Goal: Task Accomplishment & Management: Manage account settings

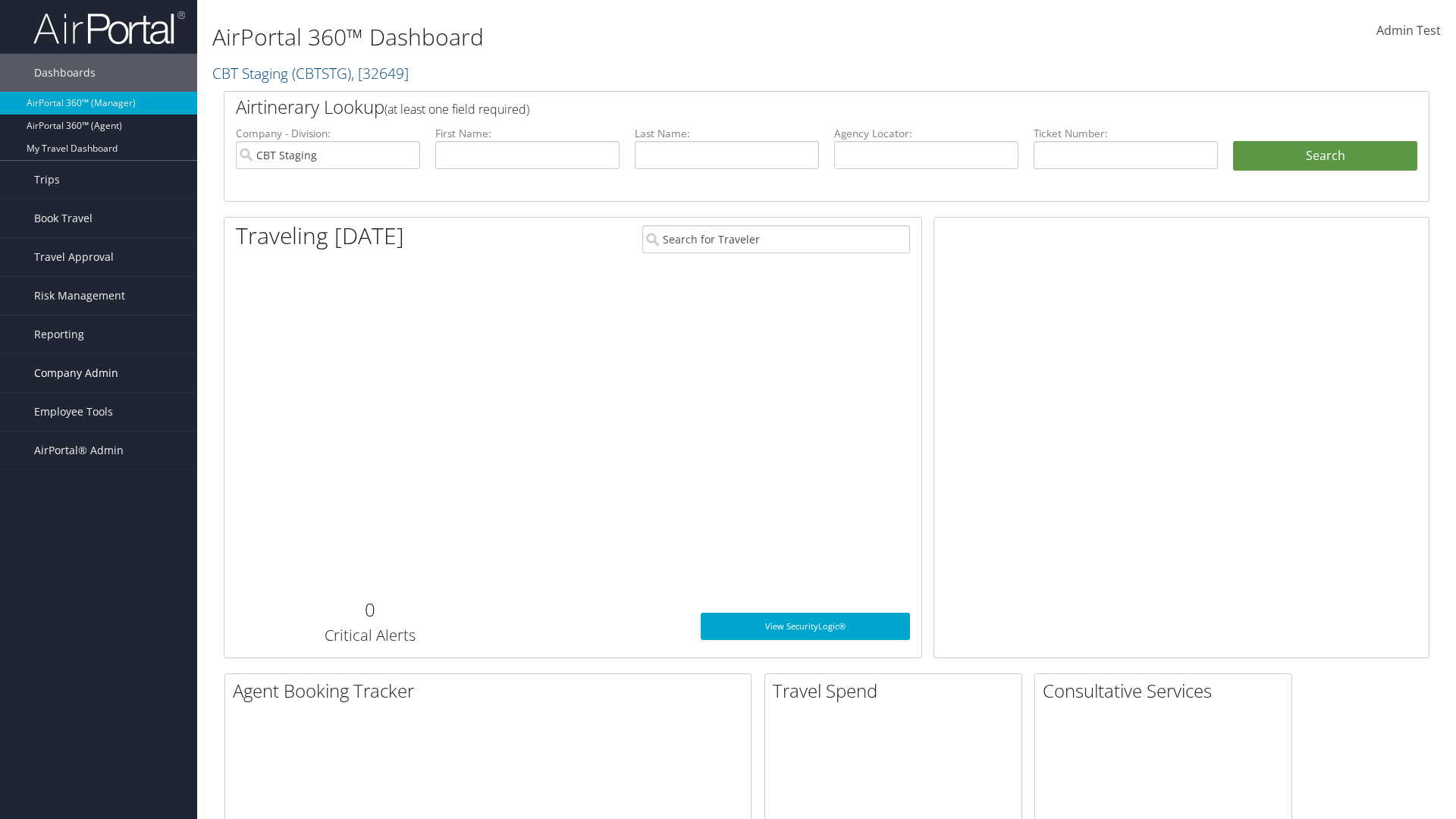
click at [99, 373] on span "Company Admin" at bounding box center [77, 373] width 84 height 38
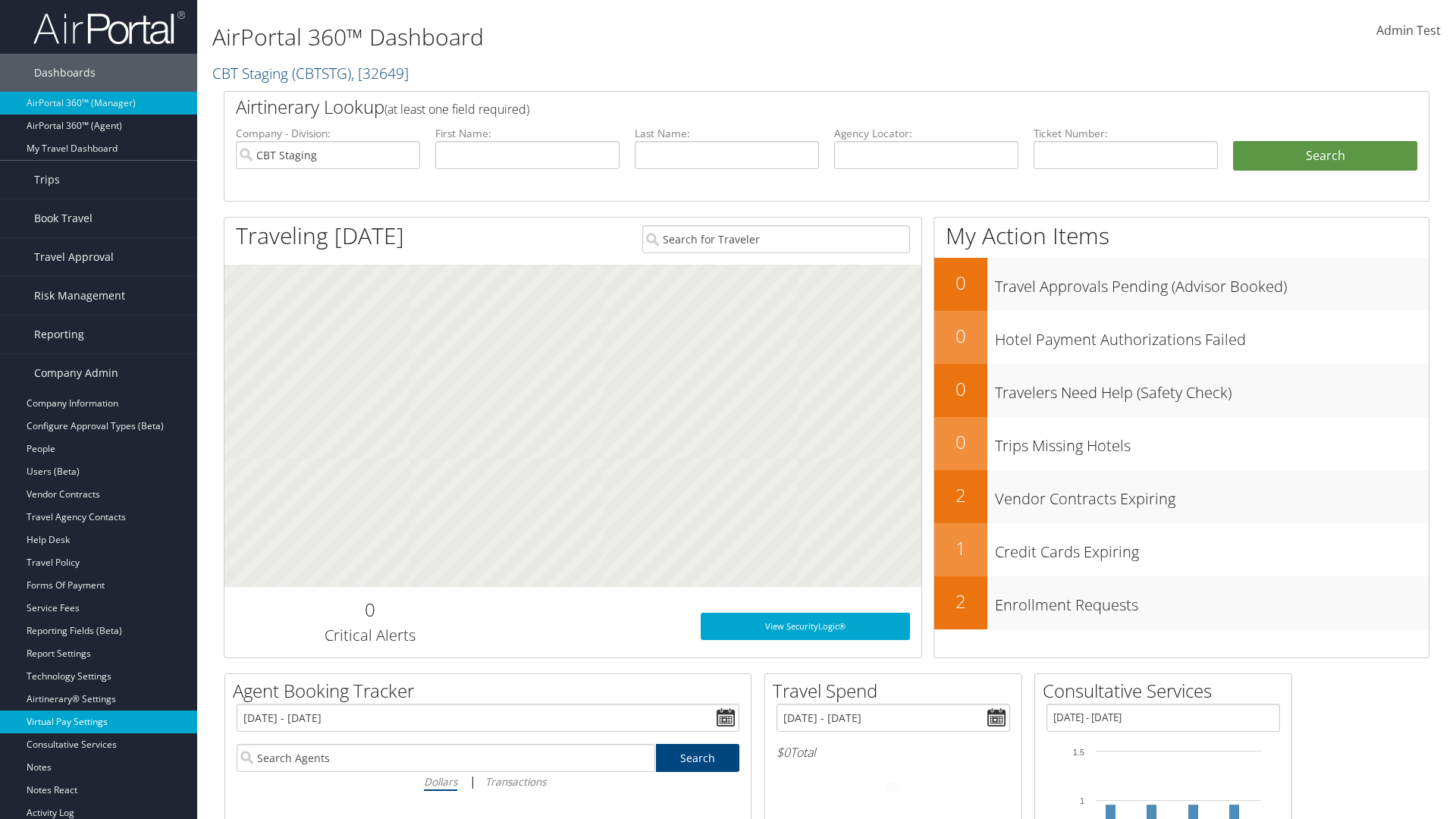
click at [99, 722] on link "Virtual Pay Settings" at bounding box center [98, 722] width 197 height 23
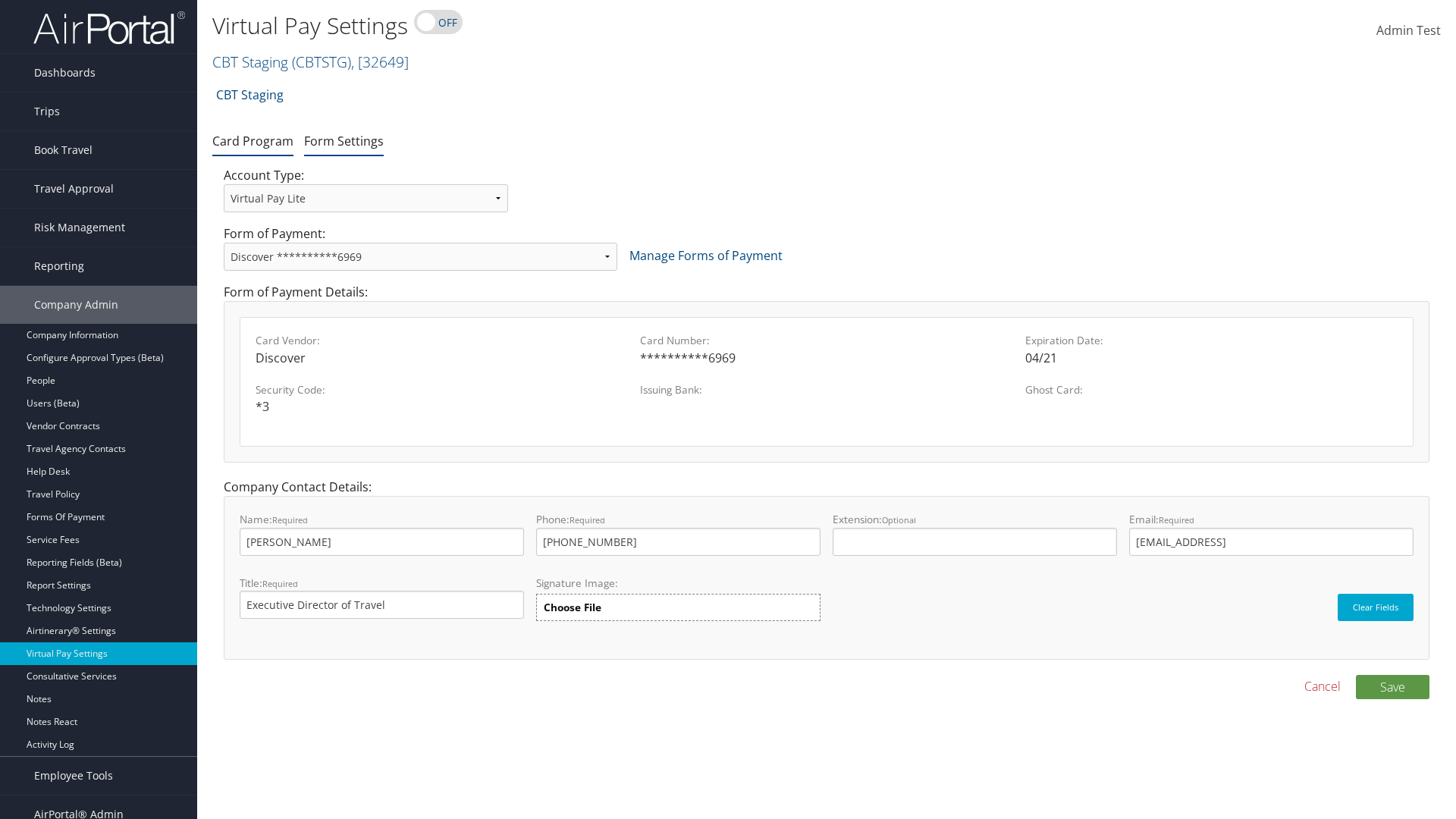
click at [344, 140] on link "Form Settings" at bounding box center [344, 140] width 80 height 16
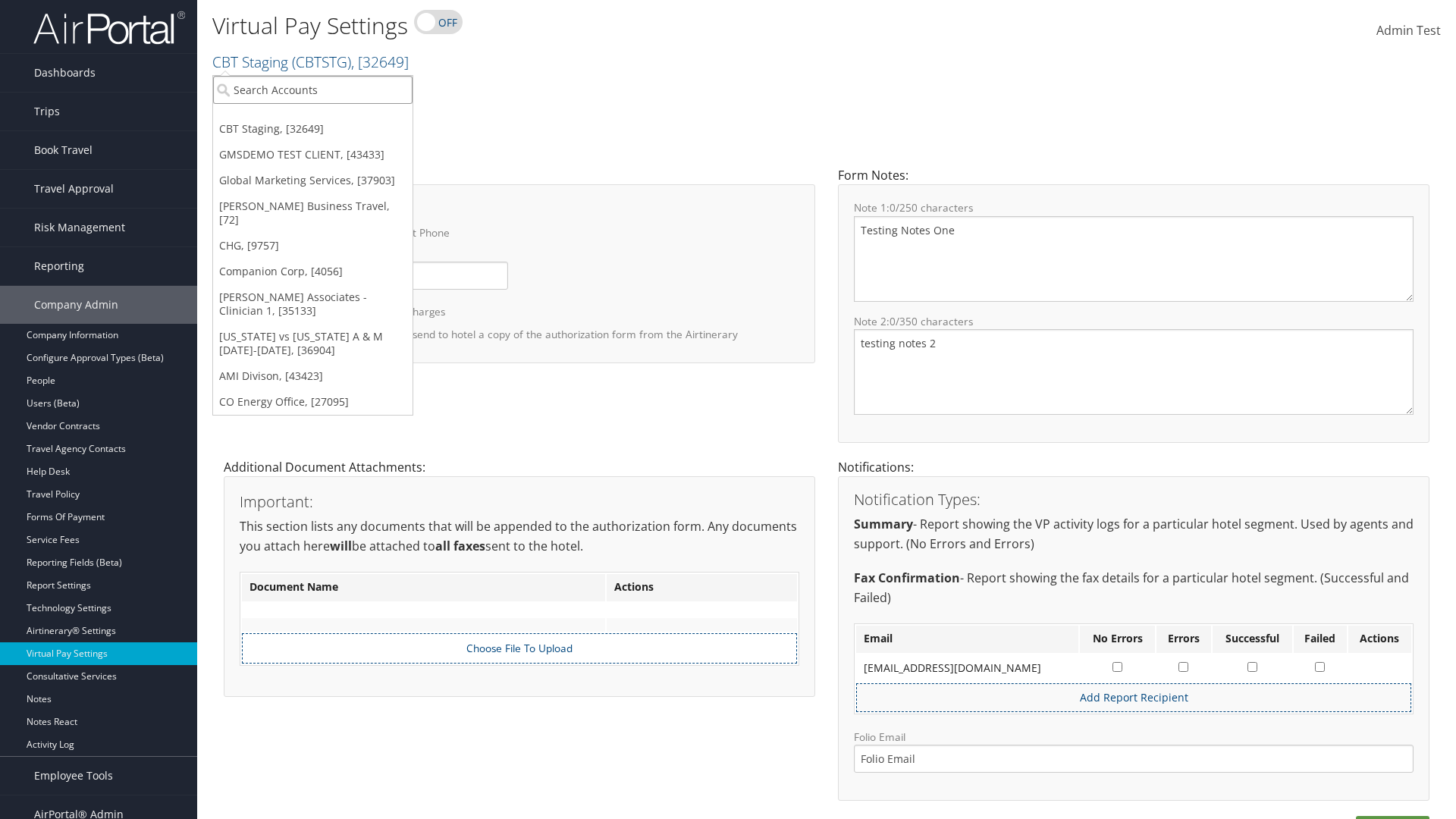
click at [313, 89] on input "search" at bounding box center [313, 89] width 200 height 28
type input "[PERSON_NAME] Business Travel"
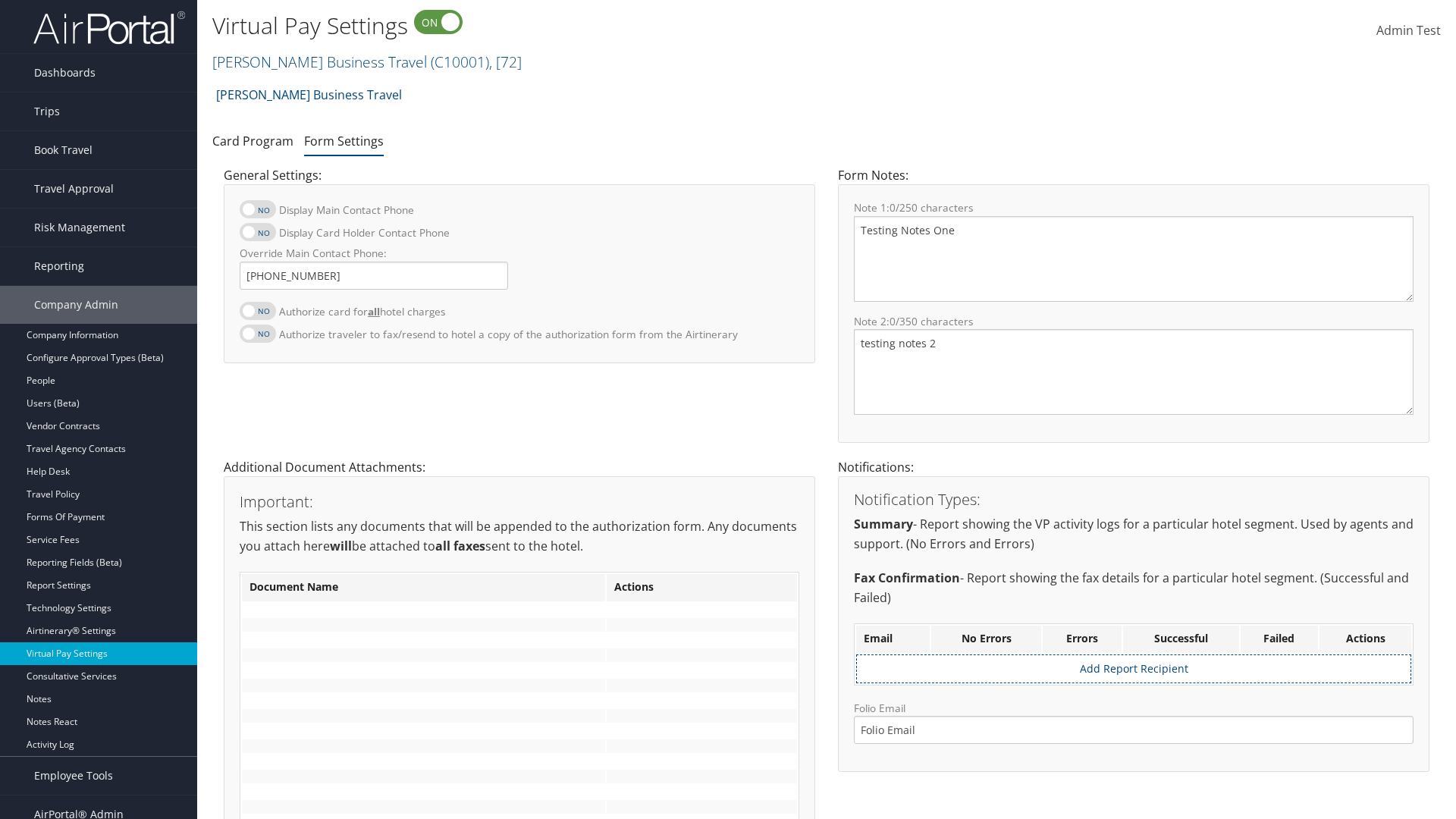
click at [258, 310] on label at bounding box center [258, 311] width 36 height 18
click at [257, 314] on input "Authorize card for all hotel charges" at bounding box center [252, 319] width 10 height 10
checkbox input "true"
click at [258, 232] on label at bounding box center [258, 231] width 36 height 18
click at [257, 235] on input "Display Card Holder Contact Phone" at bounding box center [252, 240] width 10 height 10
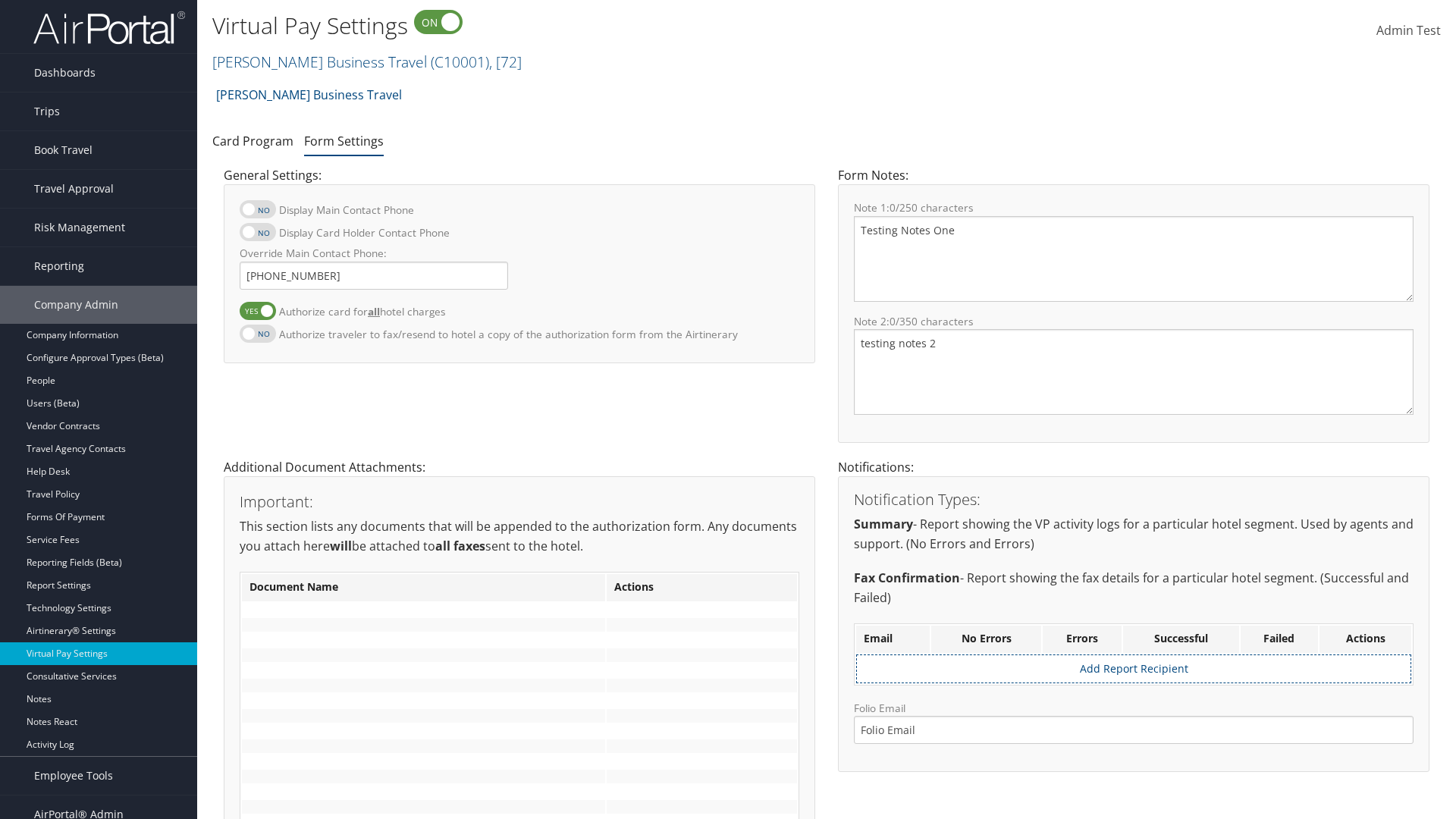
checkbox input "true"
click at [258, 209] on label at bounding box center [258, 209] width 36 height 18
click at [257, 212] on input "Display Main Contact Phone" at bounding box center [252, 217] width 10 height 10
checkbox input "true"
click at [258, 333] on label at bounding box center [258, 333] width 36 height 18
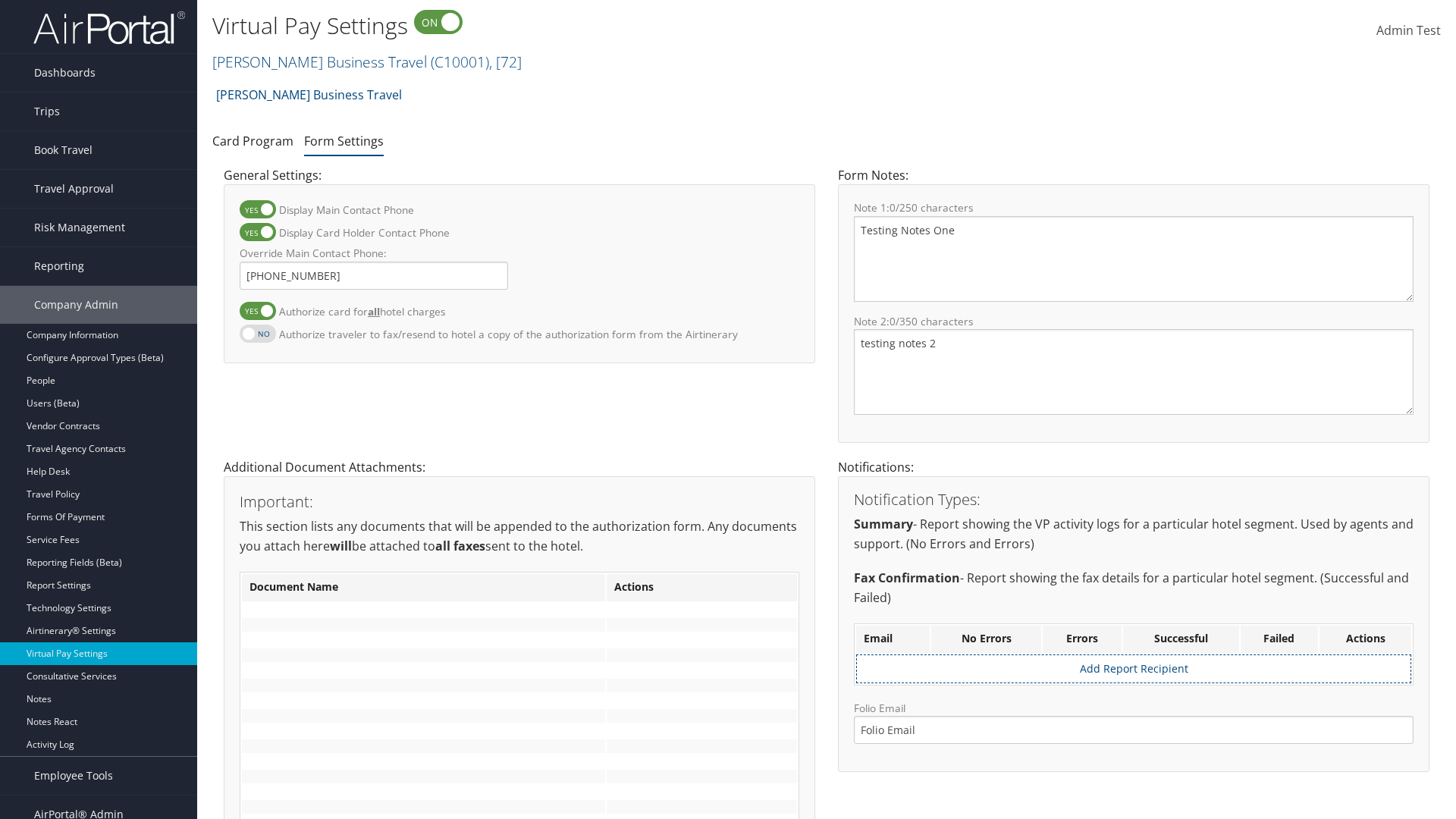
click at [257, 337] on input "Authorize traveler to fax/resend to hotel a copy of the authorization form from…" at bounding box center [252, 342] width 10 height 10
checkbox input "true"
click at [258, 310] on label at bounding box center [258, 311] width 36 height 18
click at [257, 314] on input "Authorize card for all hotel charges" at bounding box center [252, 319] width 10 height 10
checkbox input "false"
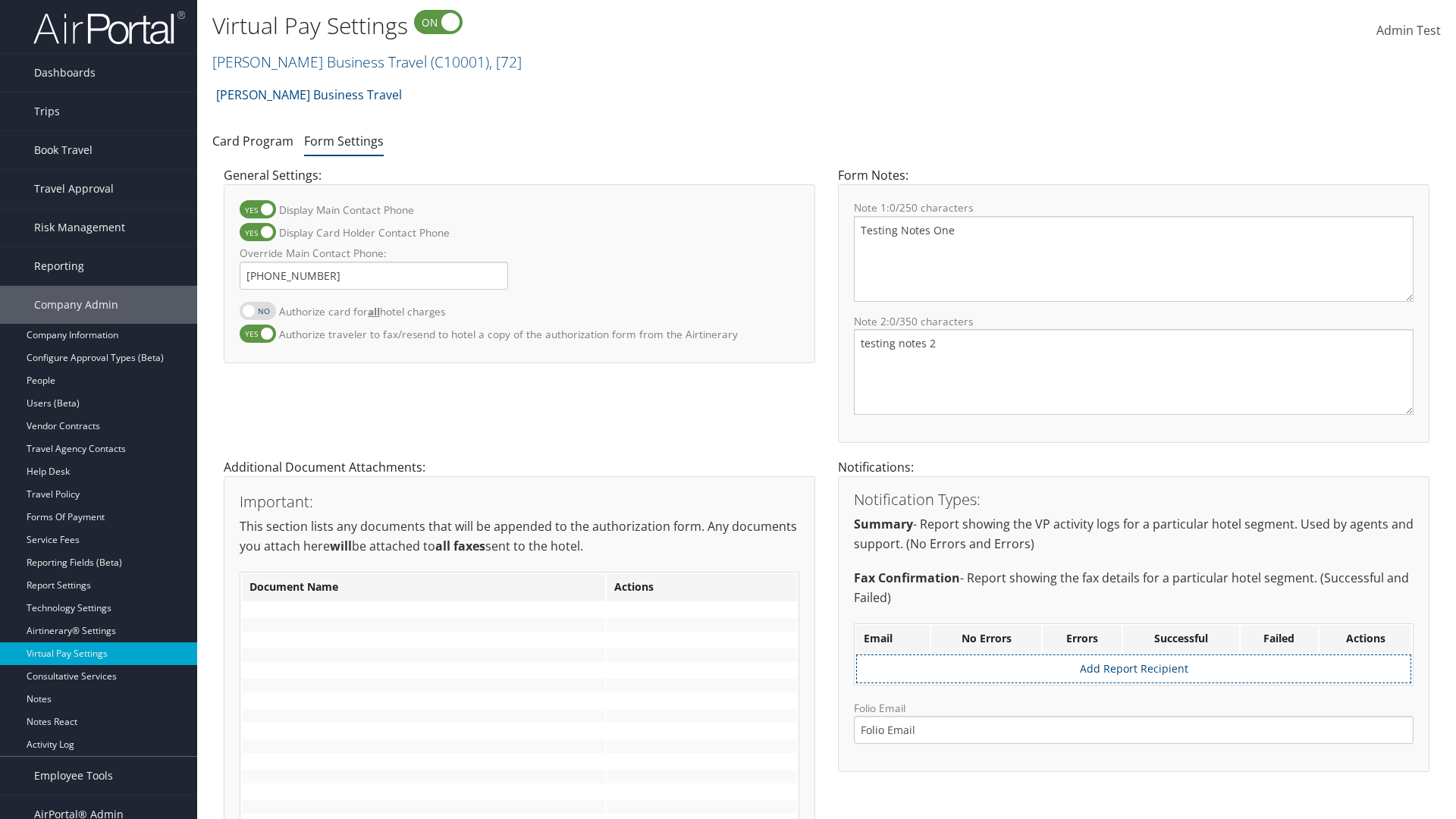
click at [258, 232] on label at bounding box center [258, 231] width 36 height 18
click at [257, 235] on input "Display Card Holder Contact Phone" at bounding box center [252, 240] width 10 height 10
checkbox input "false"
click at [258, 209] on label at bounding box center [258, 209] width 36 height 18
click at [257, 212] on input "Display Main Contact Phone" at bounding box center [252, 217] width 10 height 10
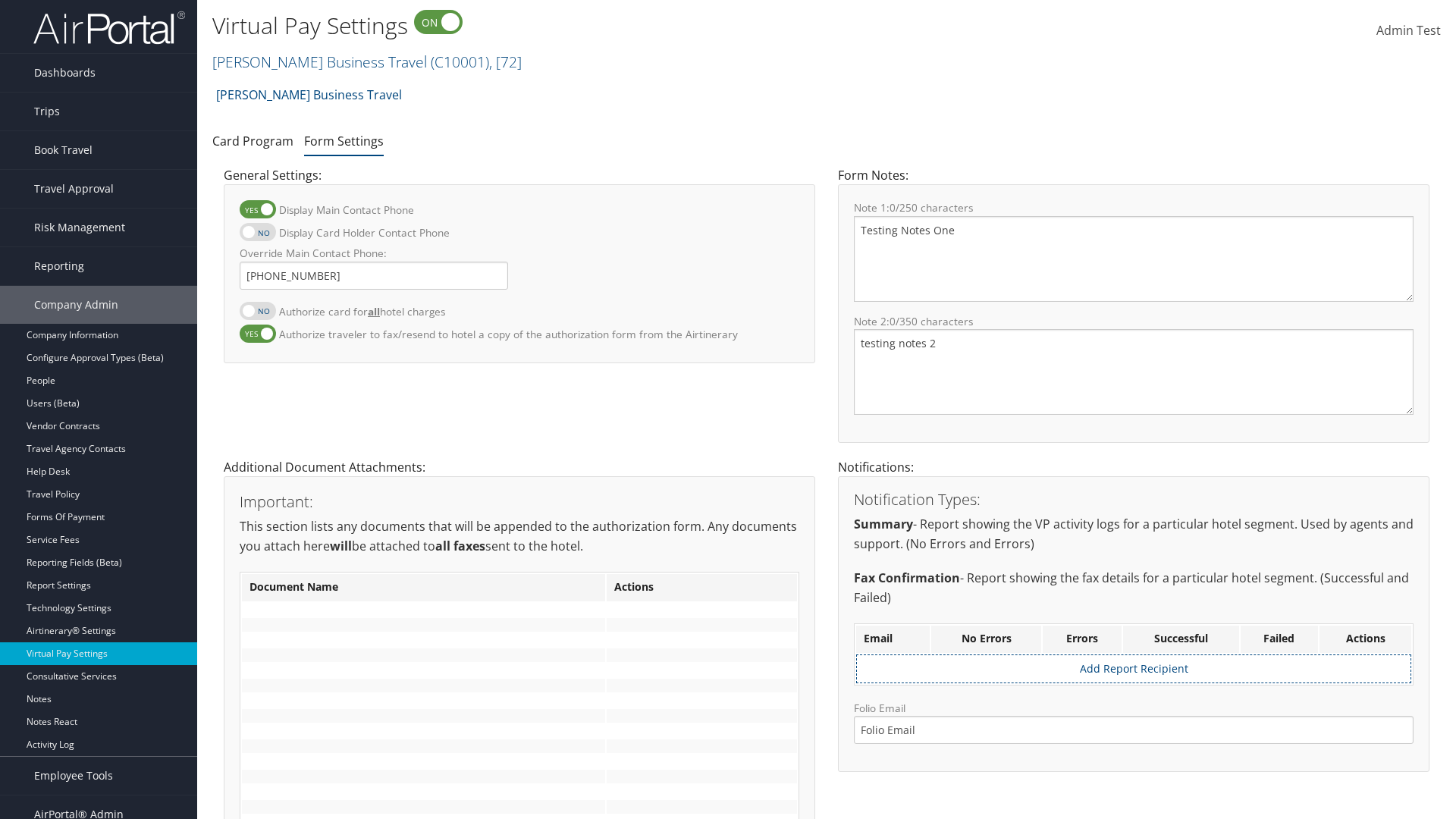
checkbox input "false"
click at [258, 333] on label at bounding box center [258, 333] width 36 height 18
click at [257, 337] on input "Authorize traveler to fax/resend to hotel a copy of the authorization form from…" at bounding box center [252, 342] width 10 height 10
checkbox input "false"
click at [374, 276] on input "Override Main Contact Phone:" at bounding box center [374, 276] width 269 height 28
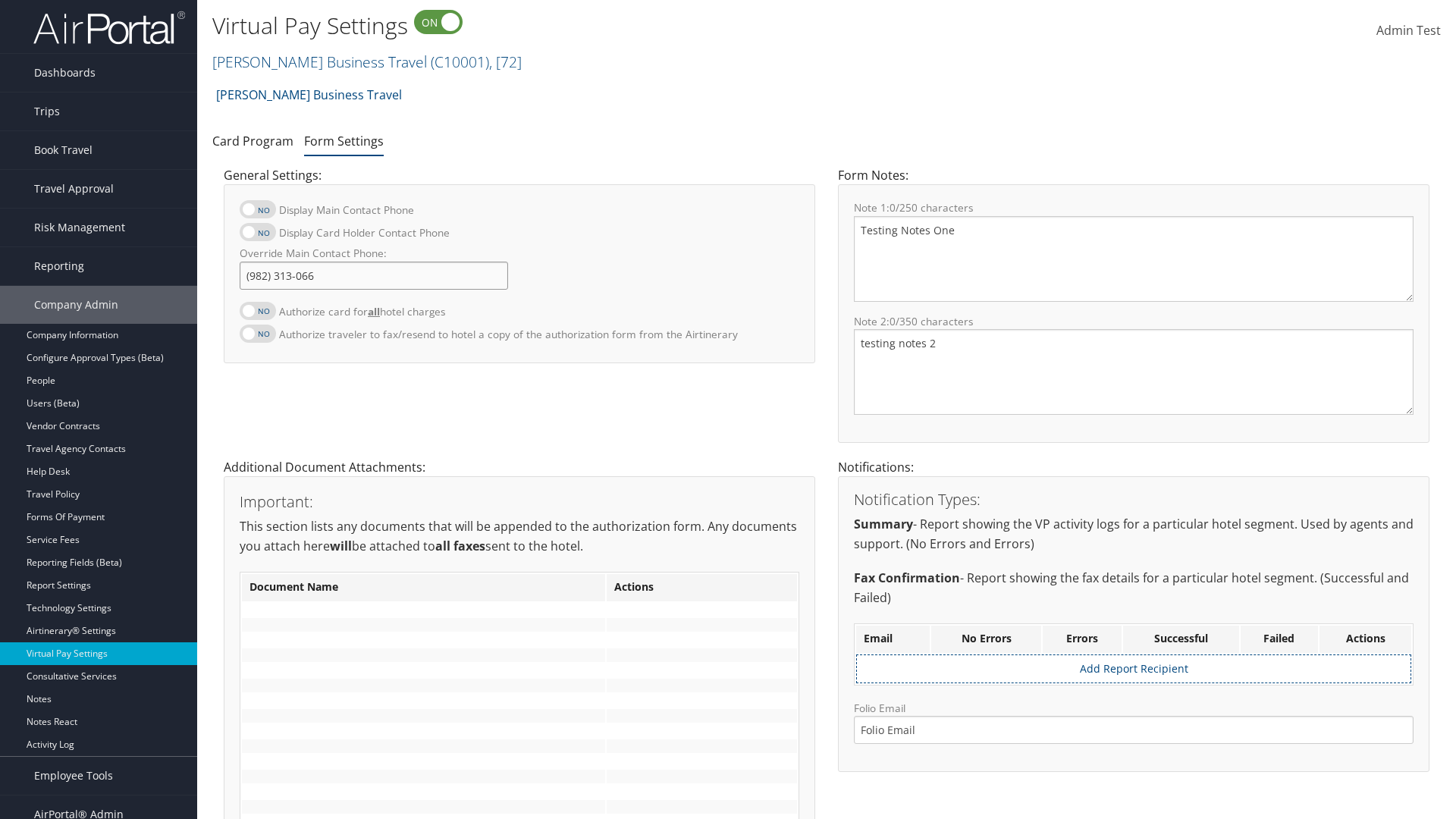
type input "[PHONE_NUMBER]"
click at [1134, 258] on textarea "Testing Notes One" at bounding box center [1134, 258] width 560 height 85
type textarea "Testing Notes One"
click at [1134, 372] on textarea "testing notes 2" at bounding box center [1134, 372] width 560 height 85
type textarea "testing notes 2"
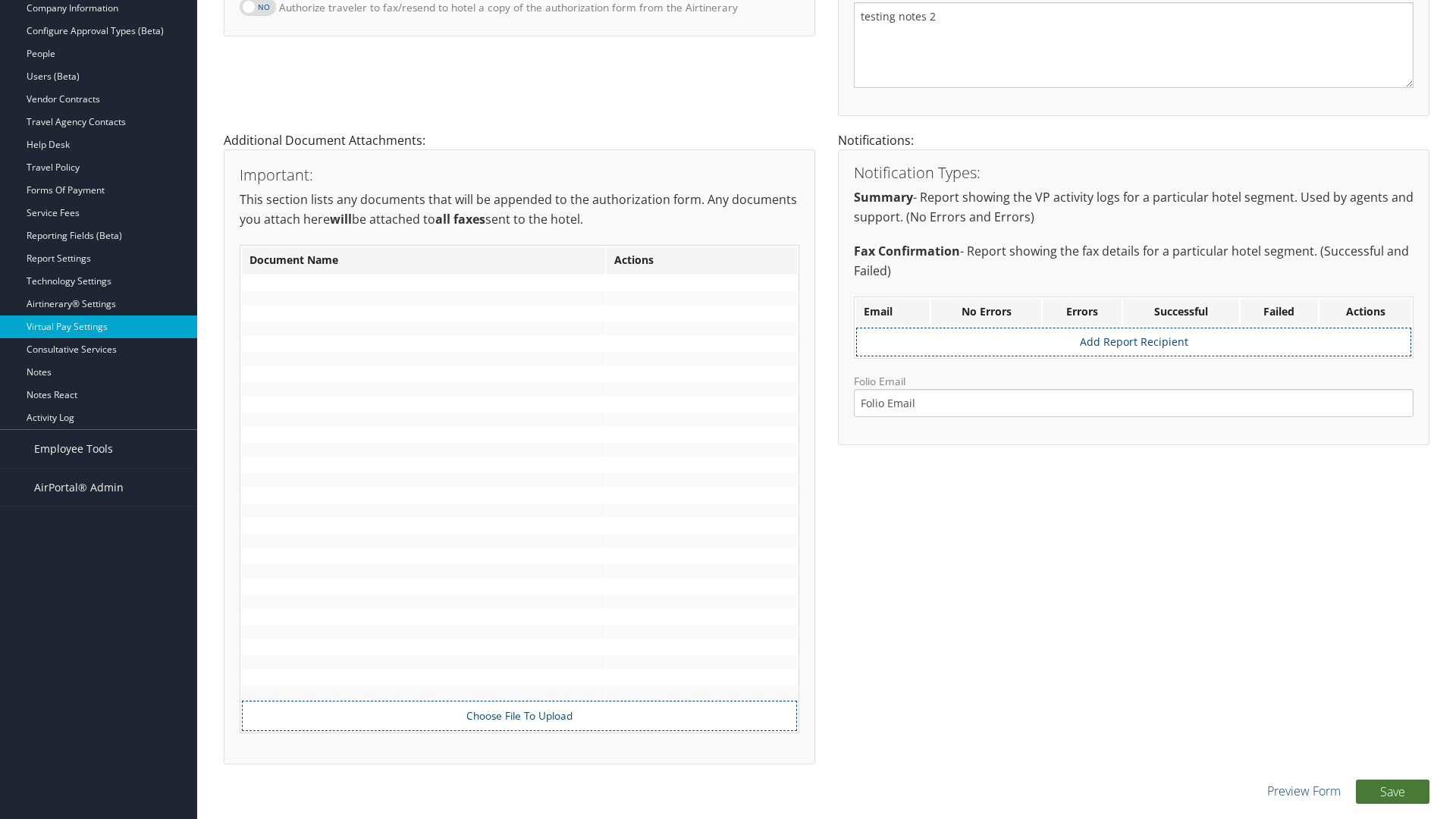
click at [1393, 791] on button "Save" at bounding box center [1393, 791] width 74 height 24
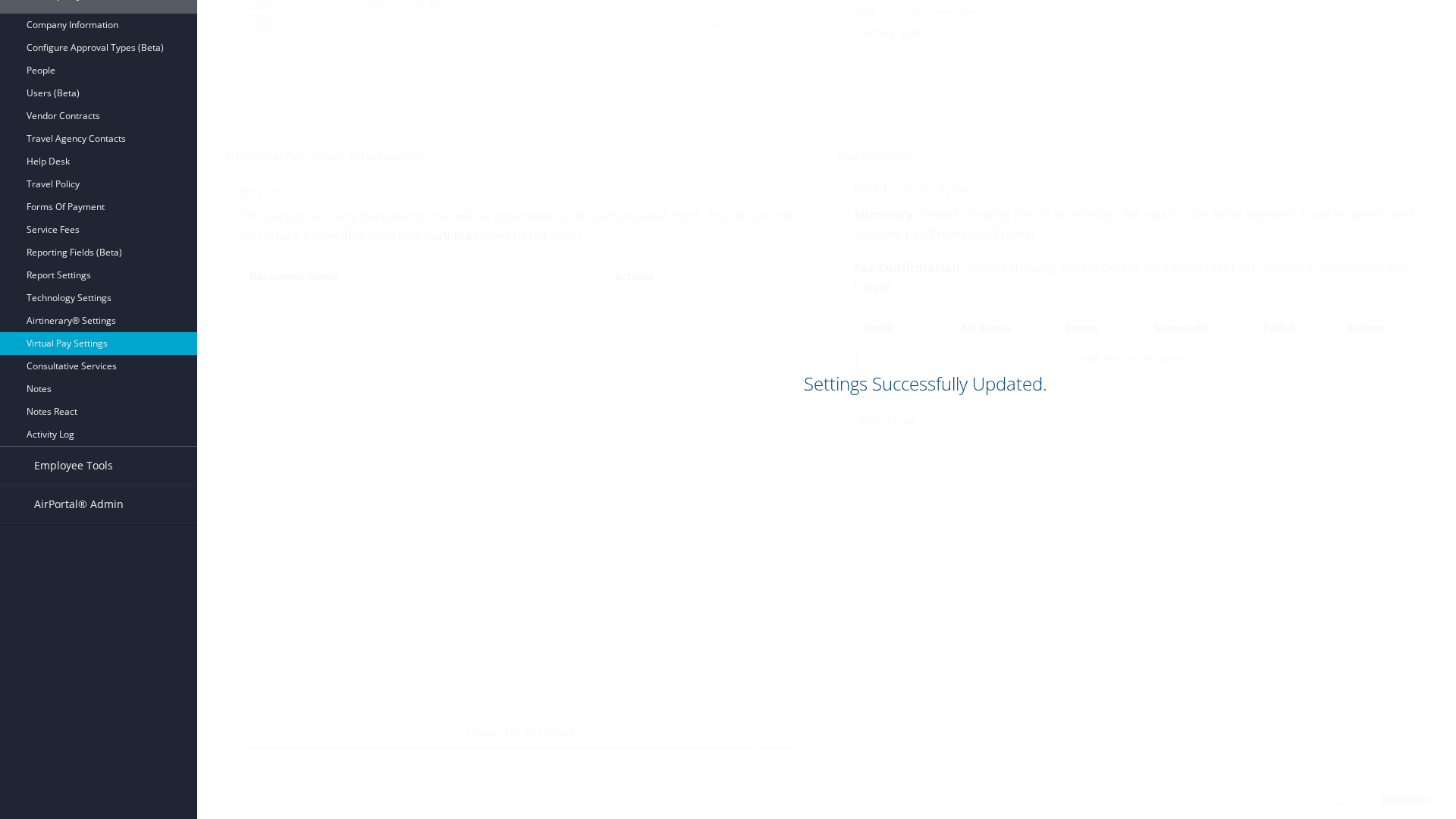
scroll to position [310, 0]
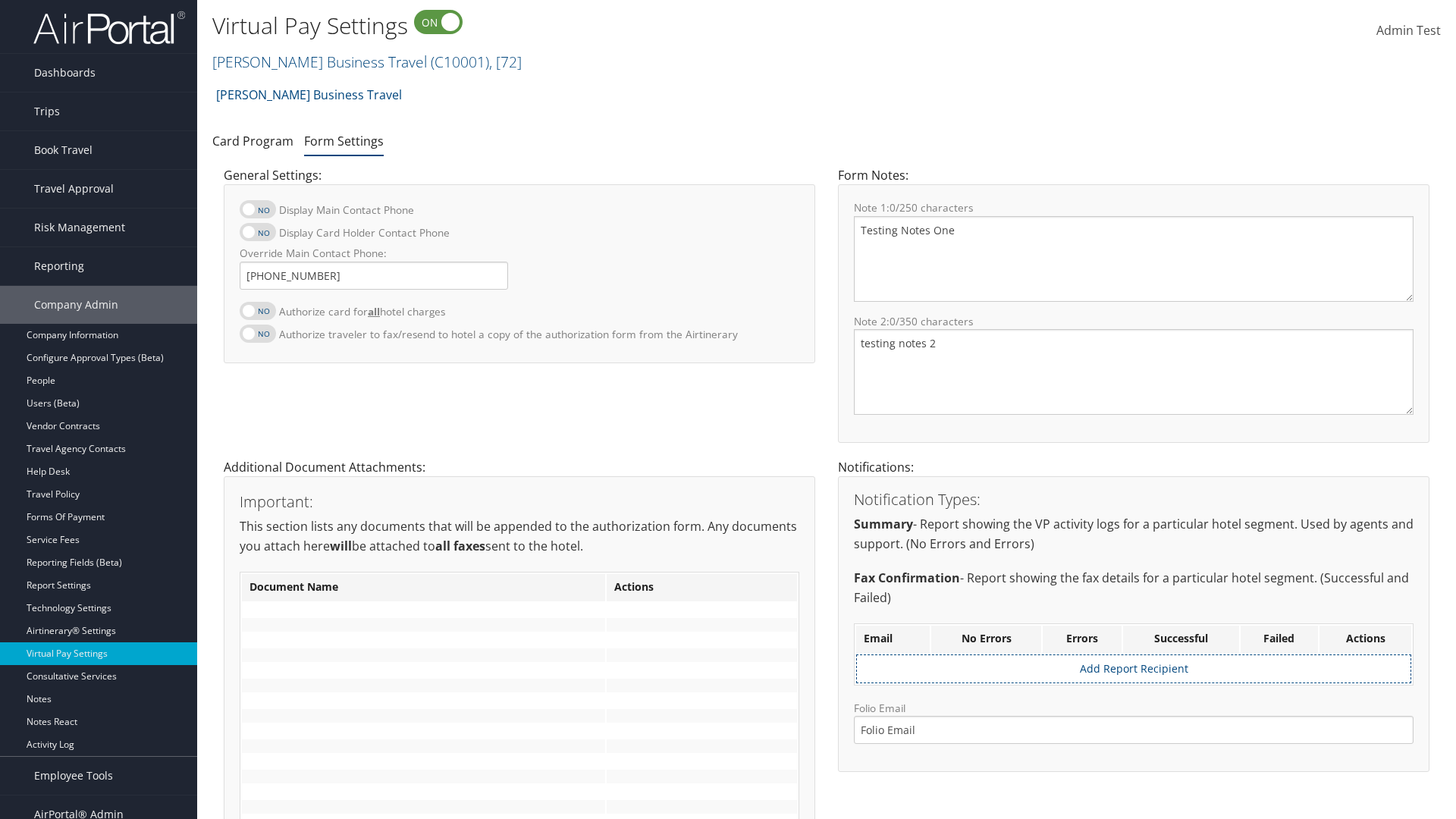
scroll to position [310, 0]
